Goal: Task Accomplishment & Management: Complete application form

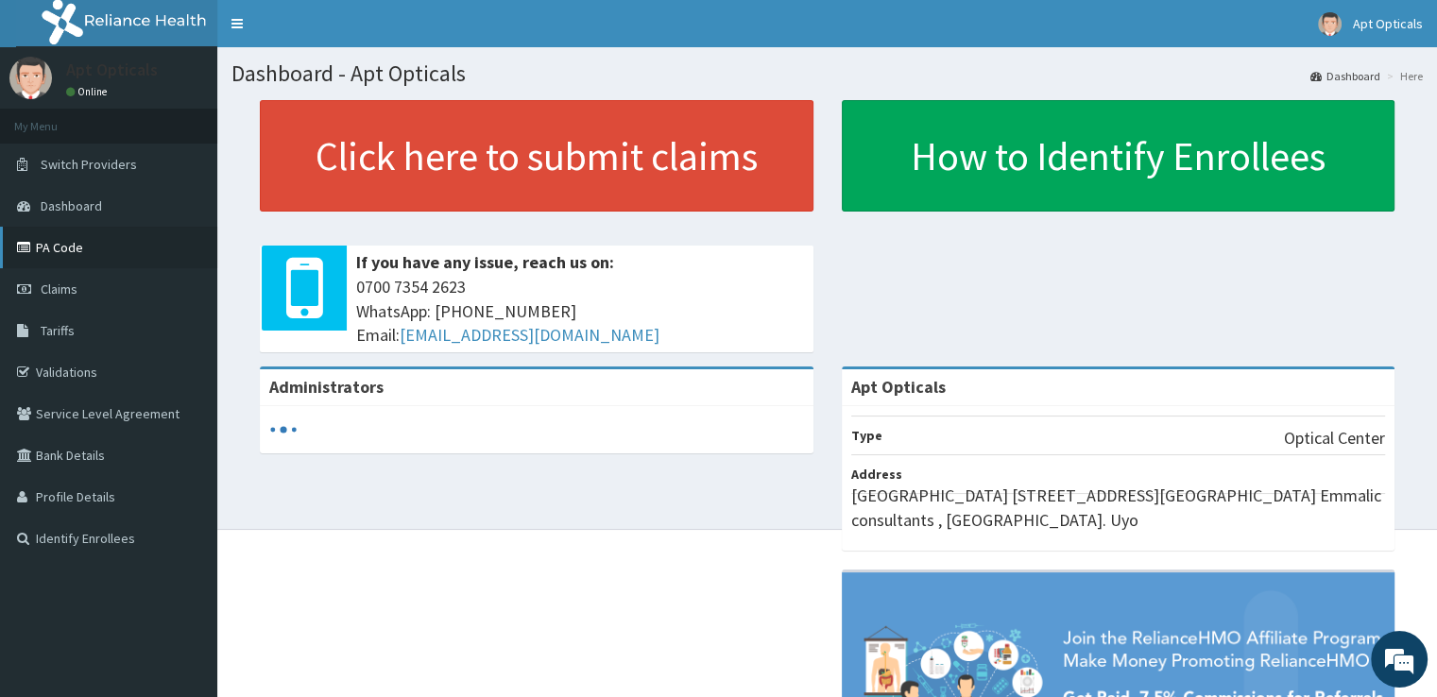
click at [76, 247] on link "PA Code" at bounding box center [108, 248] width 217 height 42
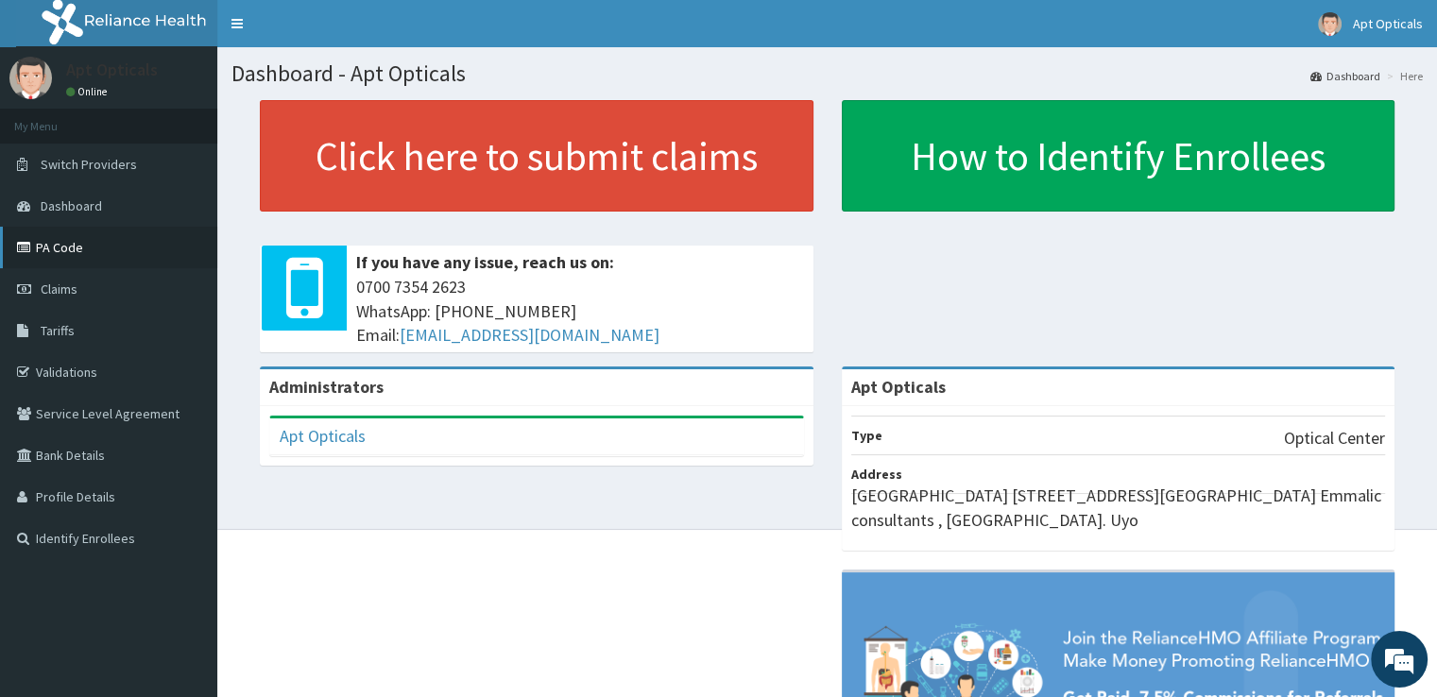
click at [117, 234] on link "PA Code" at bounding box center [108, 248] width 217 height 42
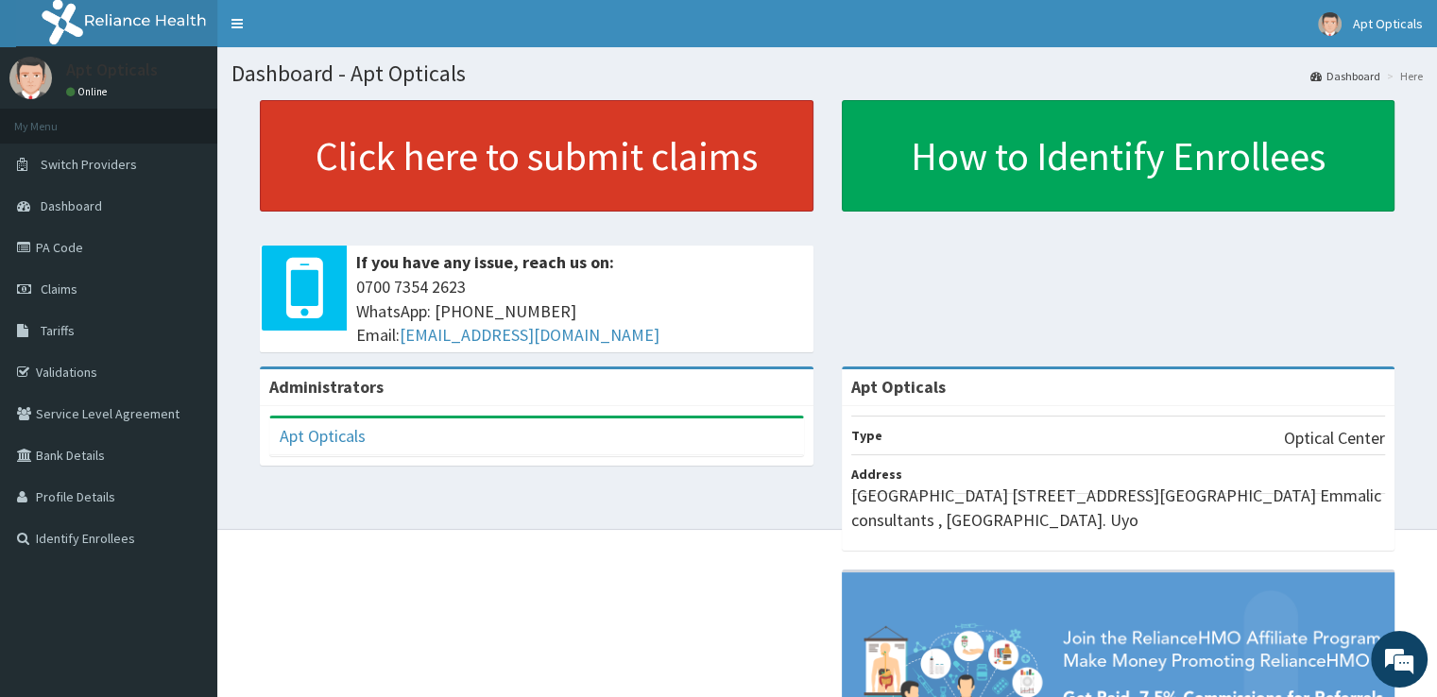
click at [604, 171] on link "Click here to submit claims" at bounding box center [537, 155] width 554 height 111
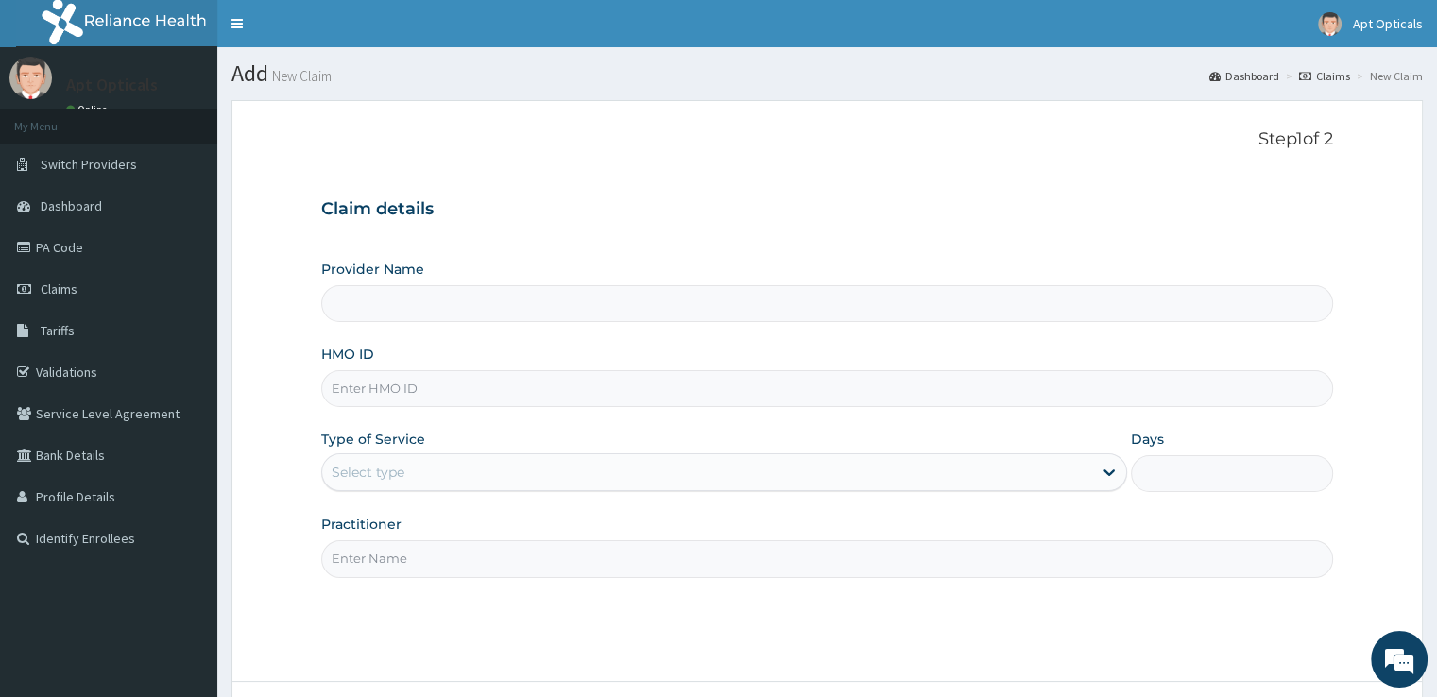
type input "Apt Opticals"
click at [354, 306] on input "Apt Opticals" at bounding box center [826, 303] width 1011 height 37
click at [49, 296] on span "Claims" at bounding box center [59, 289] width 37 height 17
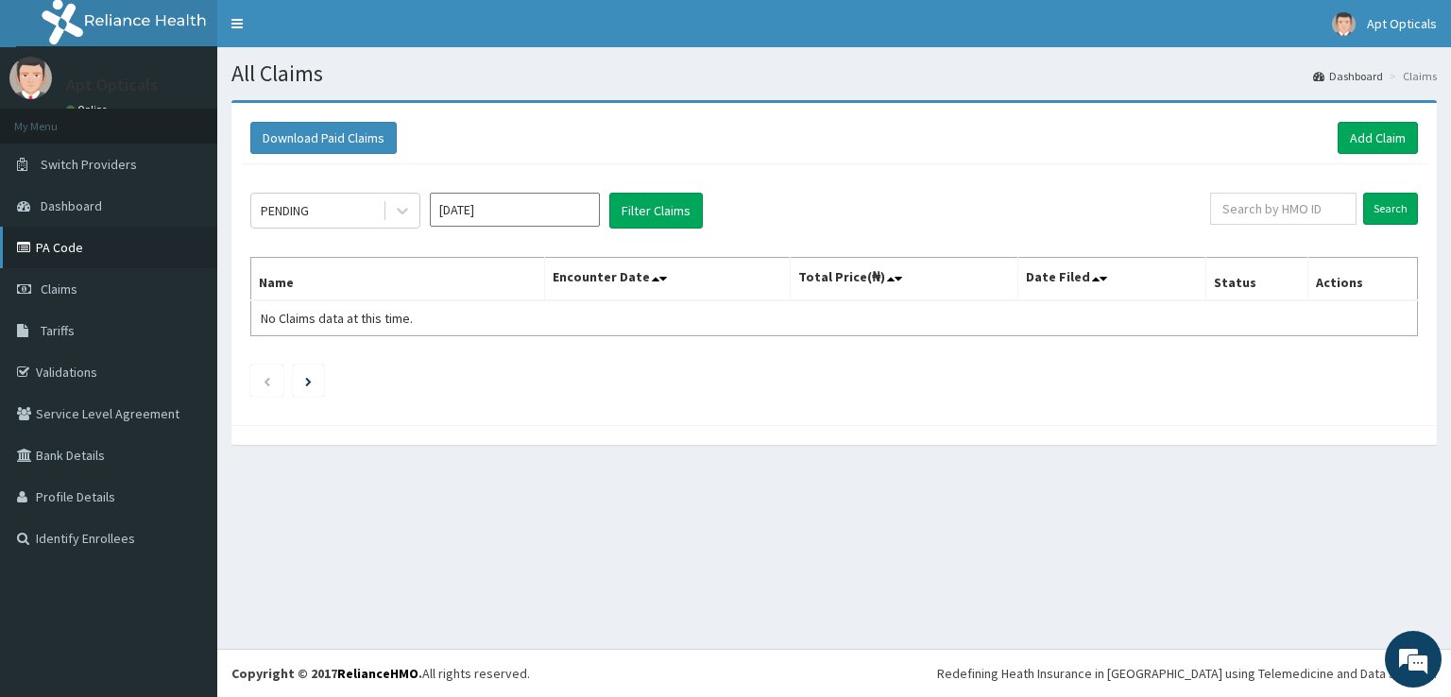
click at [78, 250] on link "PA Code" at bounding box center [108, 248] width 217 height 42
